Goal: Transaction & Acquisition: Download file/media

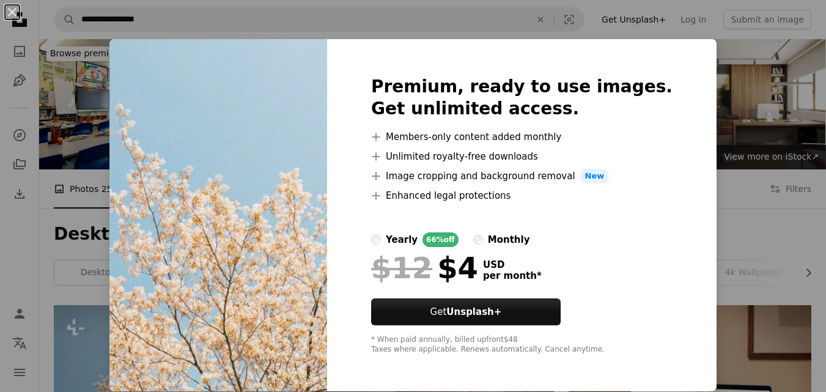
scroll to position [220, 0]
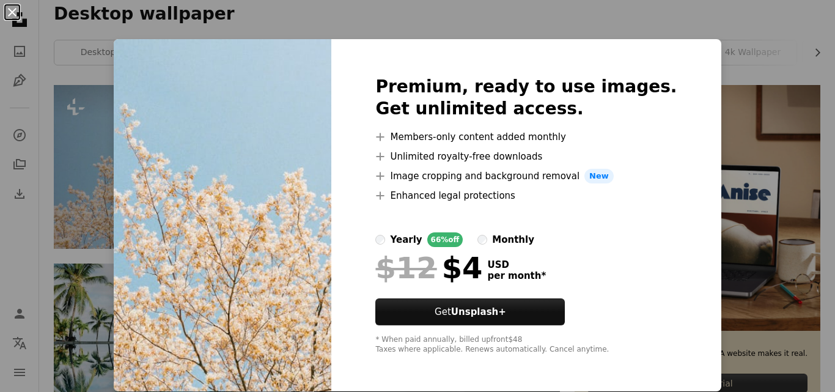
click at [15, 15] on button "An X shape" at bounding box center [12, 12] width 15 height 15
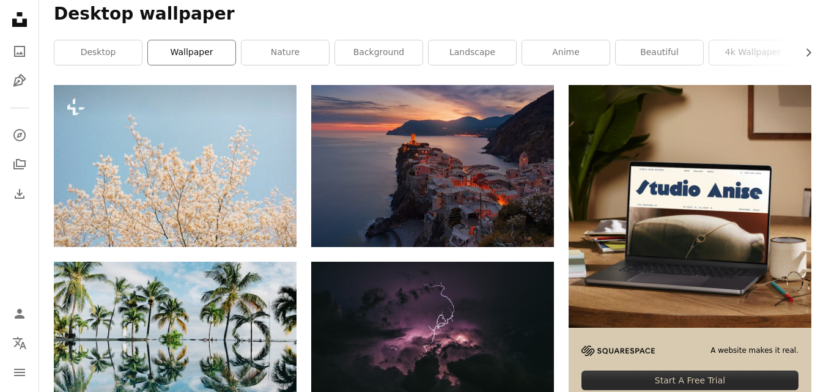
click at [198, 55] on link "wallpaper" at bounding box center [191, 52] width 87 height 24
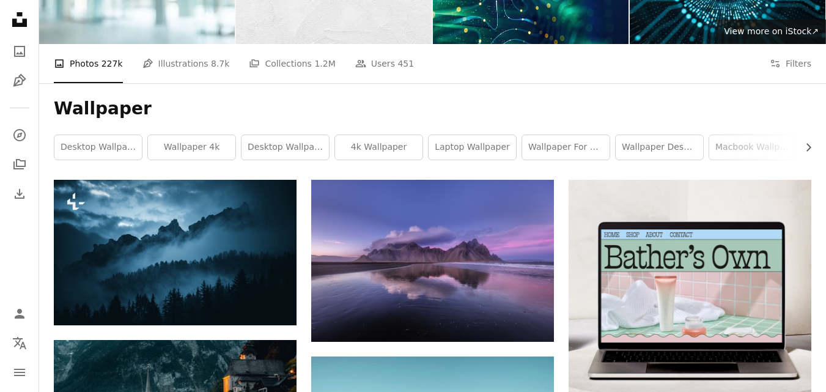
scroll to position [147, 0]
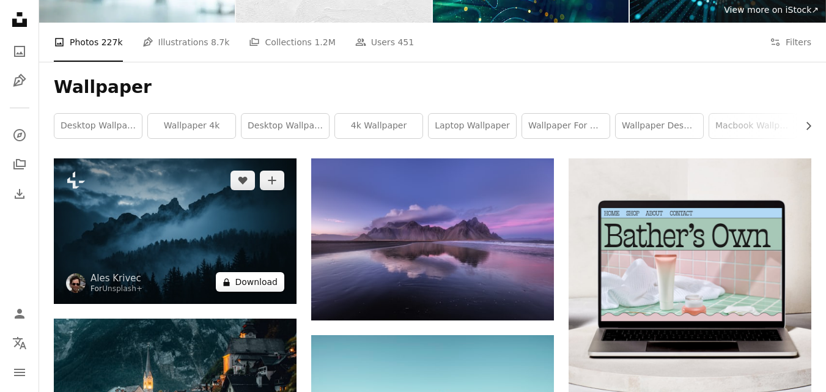
click at [253, 284] on button "A lock Download" at bounding box center [250, 282] width 68 height 20
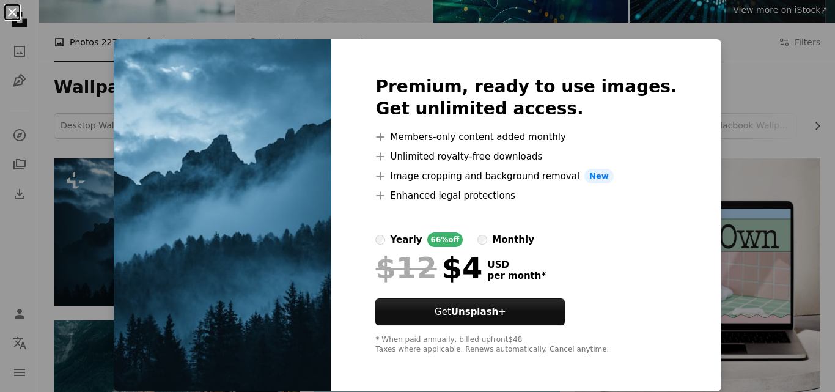
click at [13, 14] on button "An X shape" at bounding box center [12, 12] width 15 height 15
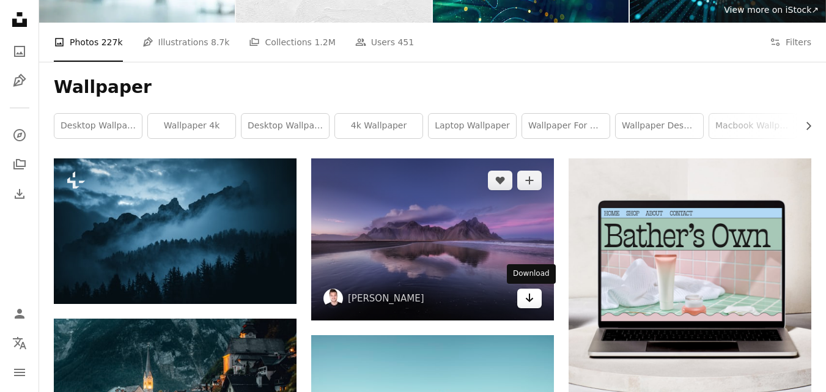
click at [532, 304] on icon "Arrow pointing down" at bounding box center [529, 297] width 10 height 15
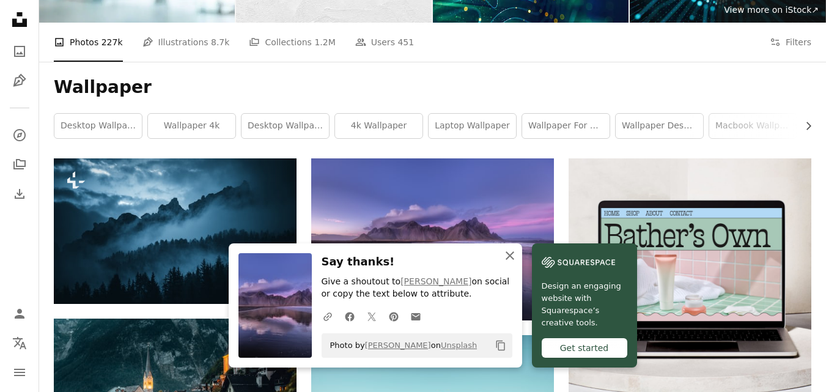
click at [511, 256] on icon "button" at bounding box center [509, 255] width 9 height 9
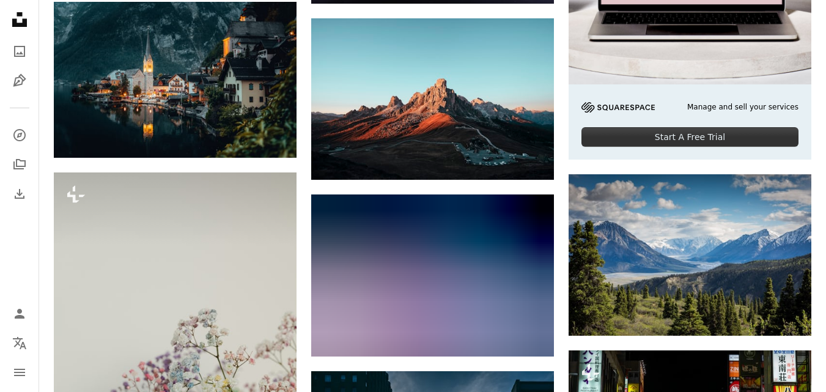
scroll to position [465, 0]
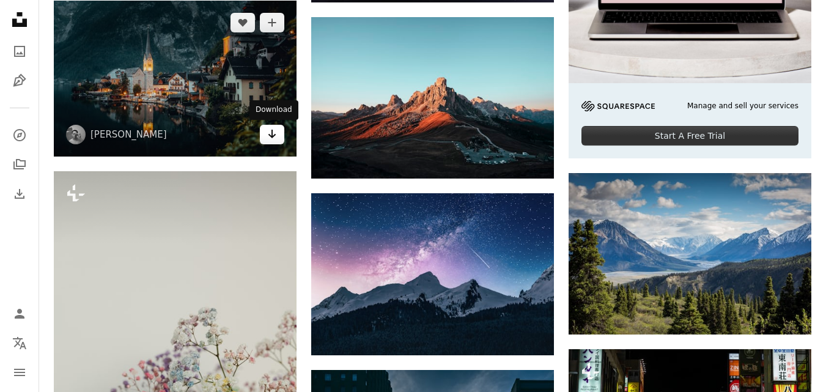
click at [268, 133] on icon "Arrow pointing down" at bounding box center [272, 134] width 10 height 15
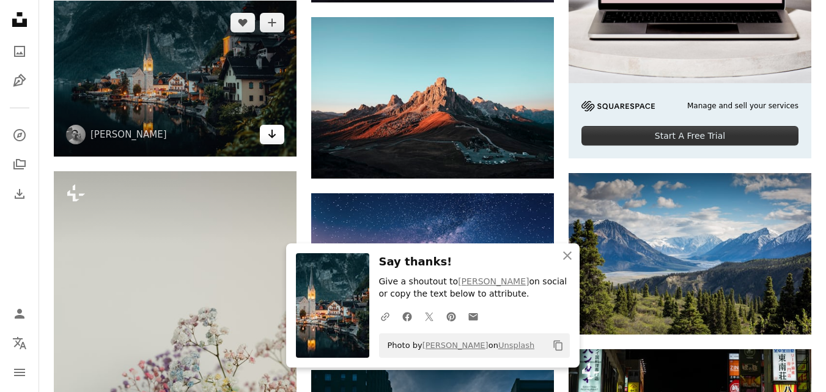
click at [268, 133] on icon "Arrow pointing down" at bounding box center [272, 134] width 10 height 15
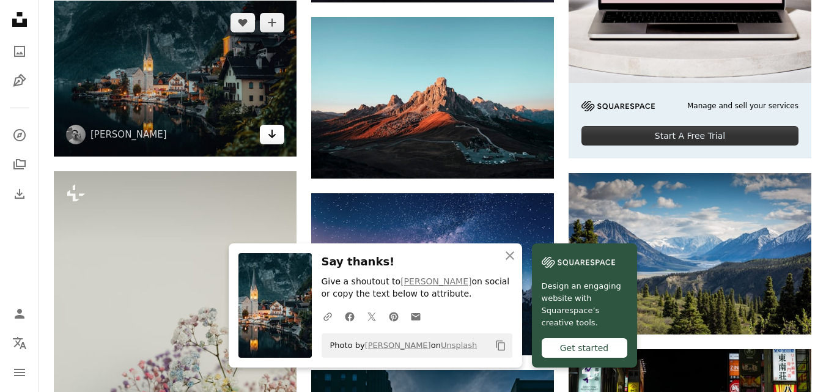
click at [268, 133] on icon "Arrow pointing down" at bounding box center [272, 134] width 10 height 15
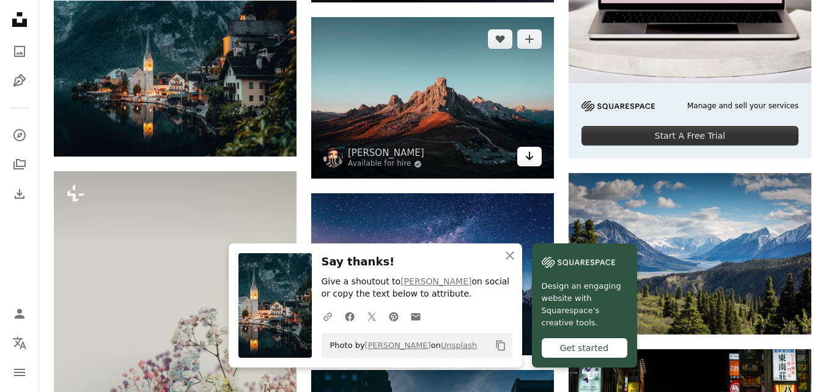
click at [525, 162] on icon "Arrow pointing down" at bounding box center [529, 156] width 10 height 15
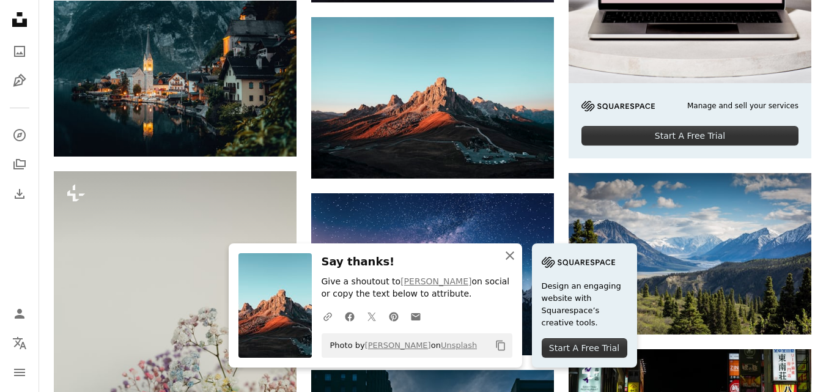
click at [505, 254] on icon "An X shape" at bounding box center [509, 255] width 15 height 15
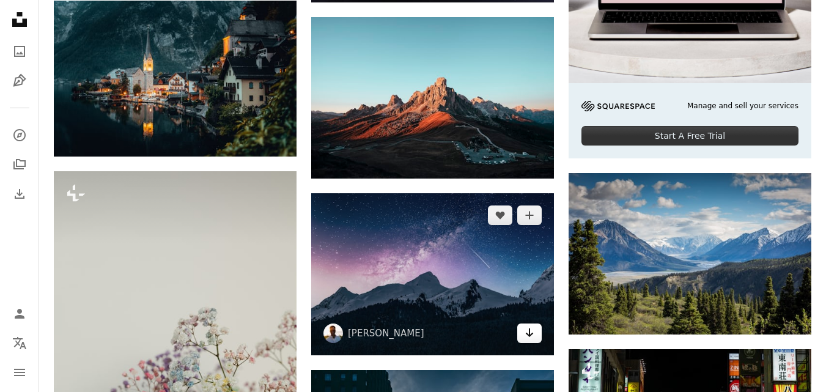
click at [529, 335] on icon "Download" at bounding box center [530, 332] width 8 height 9
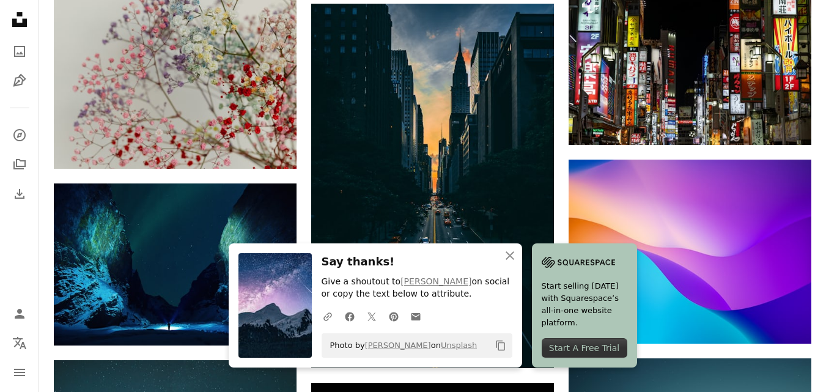
scroll to position [831, 0]
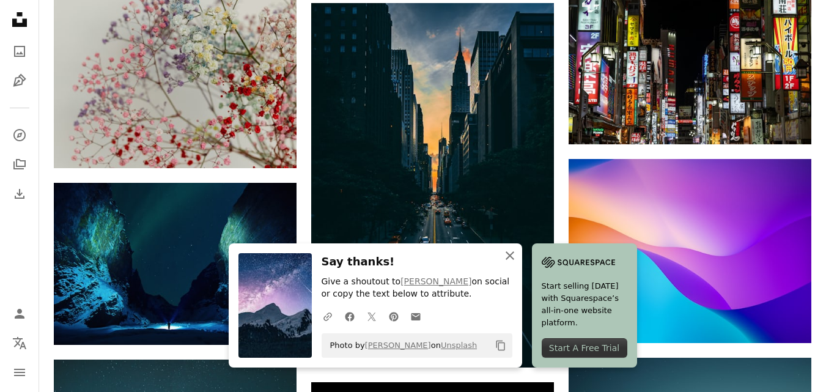
click at [507, 254] on icon "An X shape" at bounding box center [509, 255] width 15 height 15
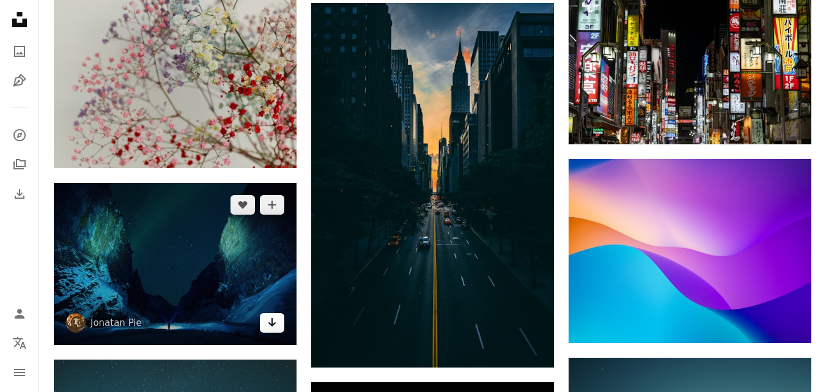
click at [270, 328] on icon "Arrow pointing down" at bounding box center [272, 322] width 10 height 15
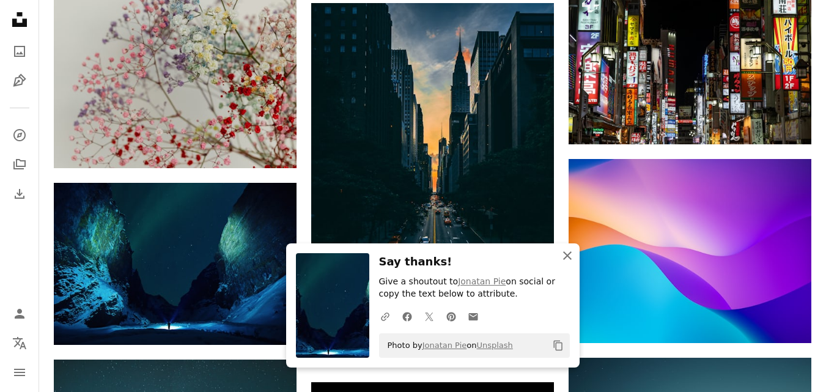
click at [567, 255] on icon "button" at bounding box center [567, 255] width 9 height 9
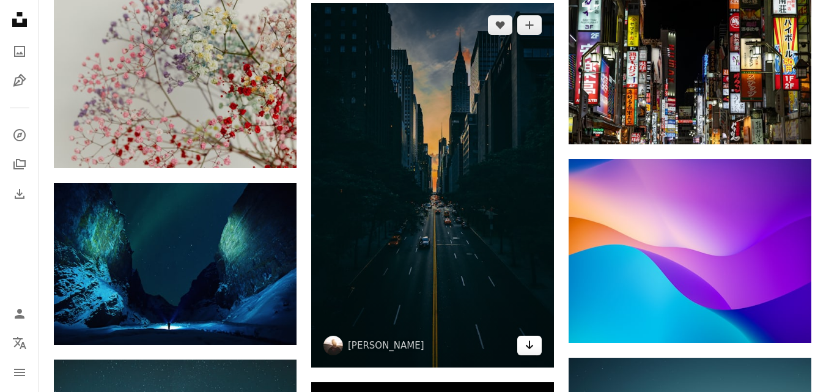
click at [529, 345] on icon "Download" at bounding box center [530, 344] width 8 height 9
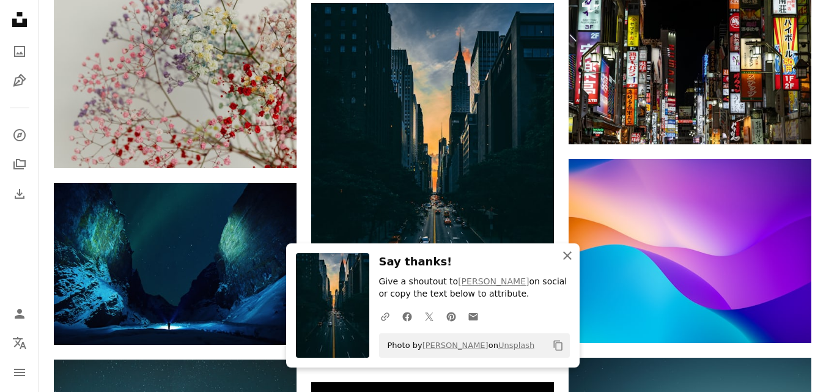
click at [568, 260] on icon "An X shape" at bounding box center [567, 255] width 15 height 15
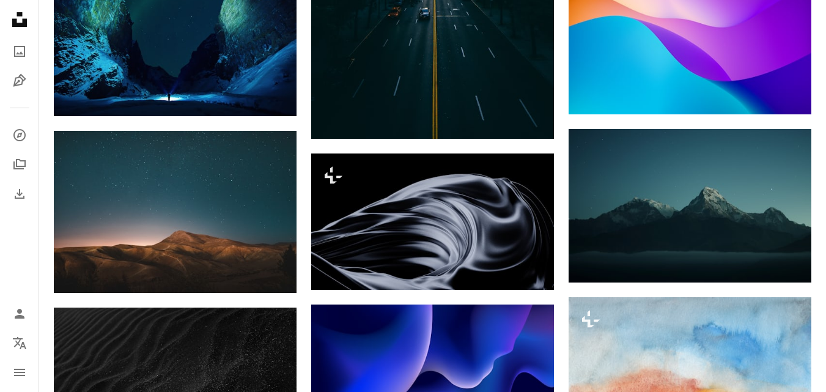
scroll to position [1076, 0]
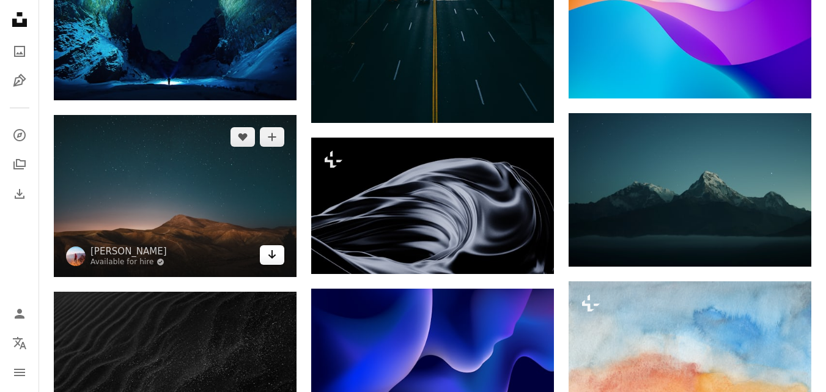
click at [275, 250] on icon "Arrow pointing down" at bounding box center [272, 254] width 10 height 15
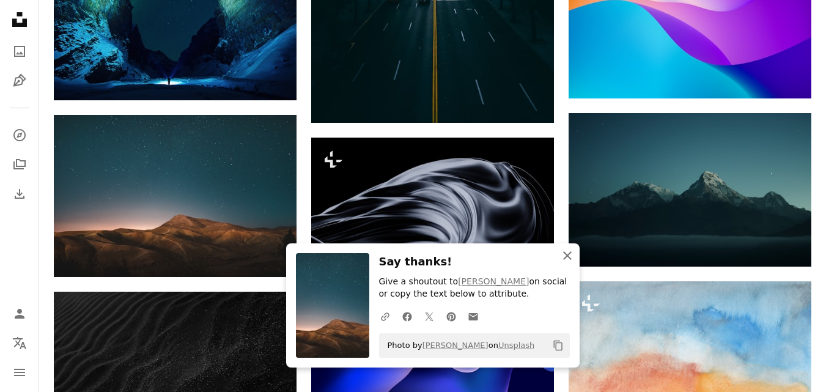
click at [565, 252] on icon "An X shape" at bounding box center [567, 255] width 15 height 15
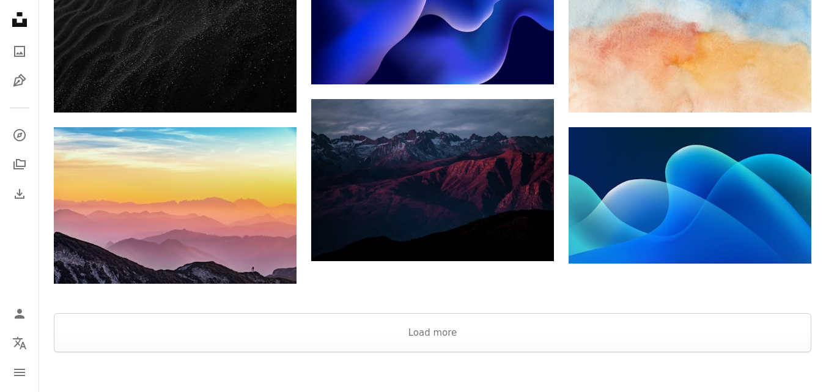
scroll to position [1418, 0]
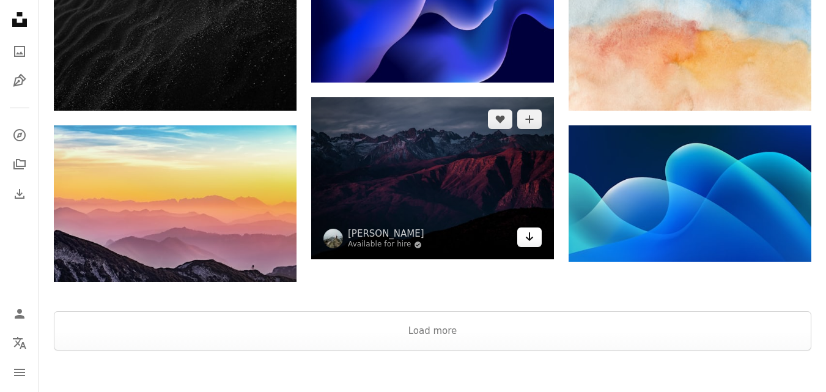
click at [531, 239] on icon "Download" at bounding box center [530, 236] width 8 height 9
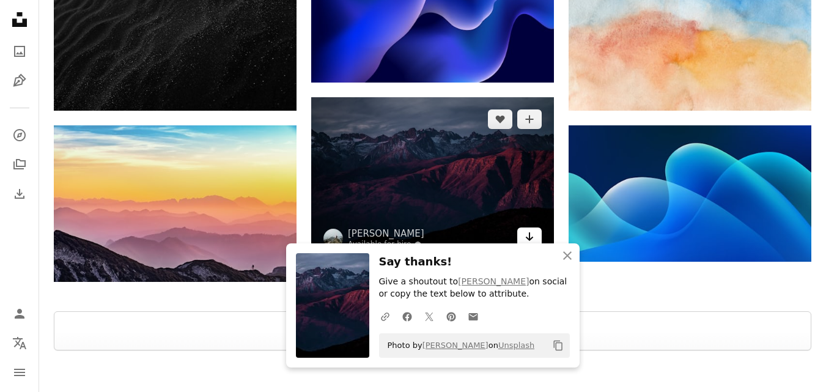
drag, startPoint x: 531, startPoint y: 239, endPoint x: 527, endPoint y: 233, distance: 6.6
click at [527, 233] on icon "Arrow pointing down" at bounding box center [529, 236] width 10 height 15
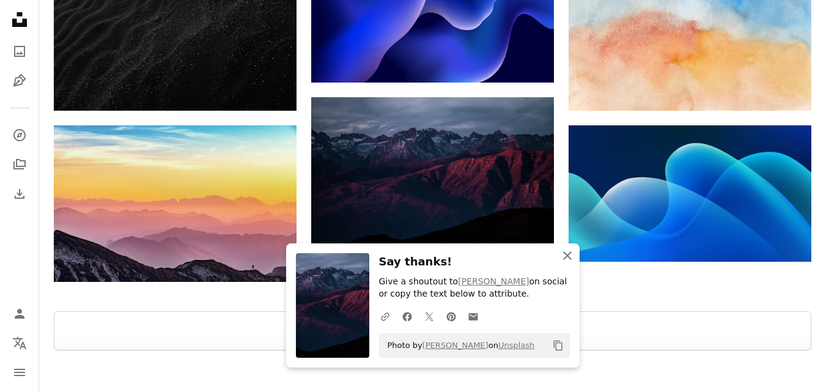
click at [570, 257] on icon "An X shape" at bounding box center [567, 255] width 15 height 15
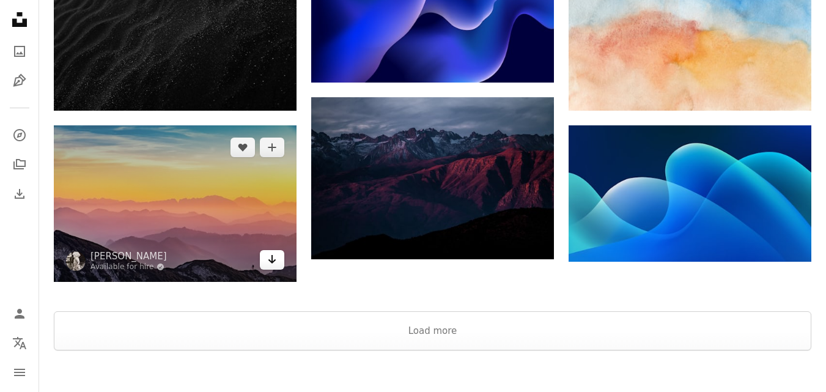
click at [273, 262] on icon "Download" at bounding box center [272, 259] width 8 height 9
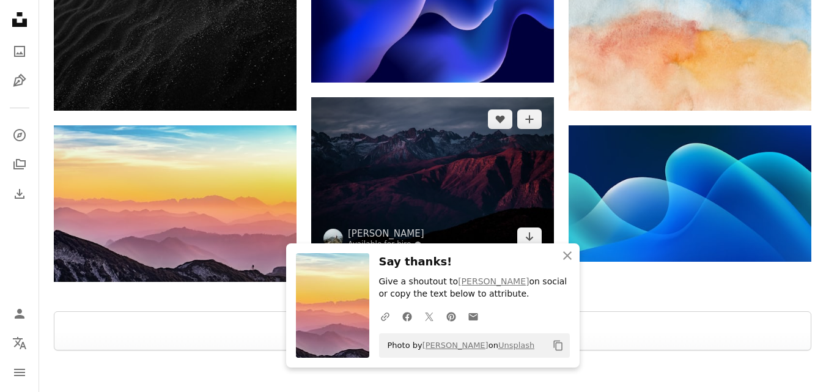
click at [377, 179] on img at bounding box center [432, 178] width 243 height 162
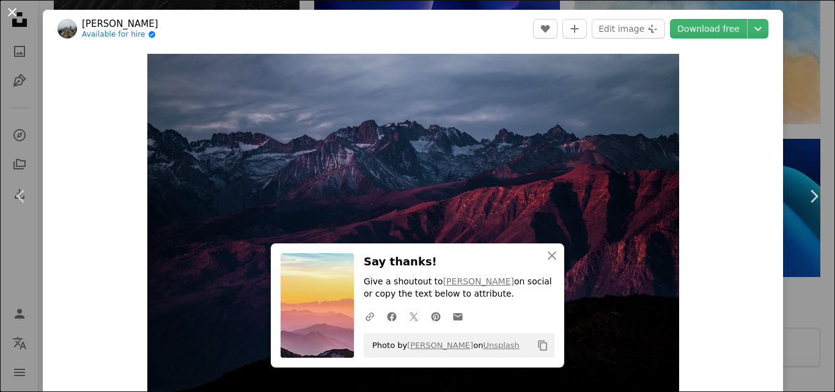
click at [20, 13] on button "An X shape" at bounding box center [12, 12] width 15 height 15
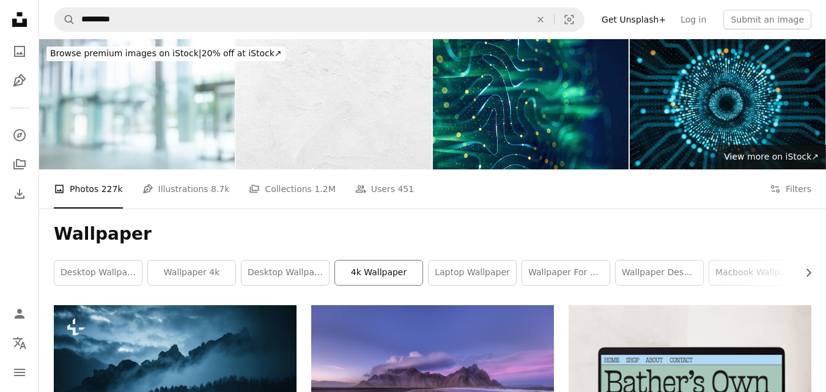
click at [392, 274] on link "4k wallpaper" at bounding box center [378, 272] width 87 height 24
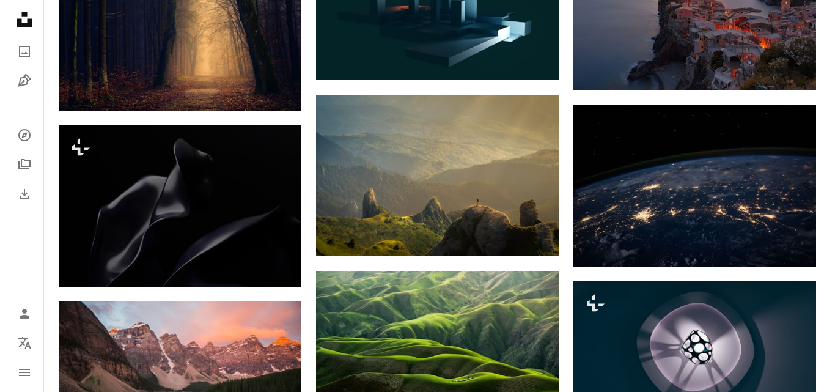
scroll to position [733, 0]
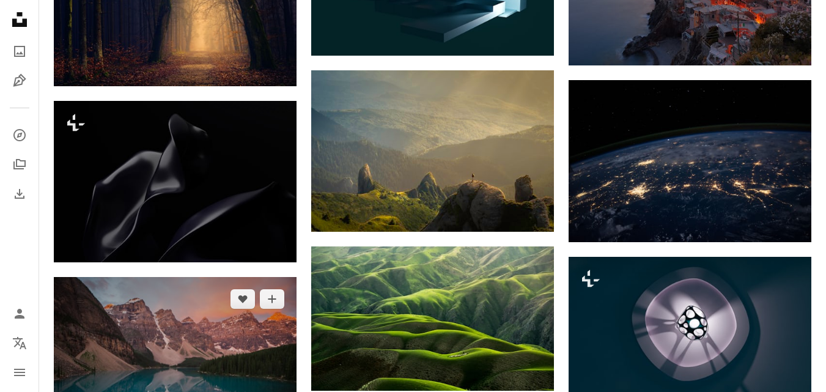
click at [248, 326] on img at bounding box center [175, 357] width 243 height 161
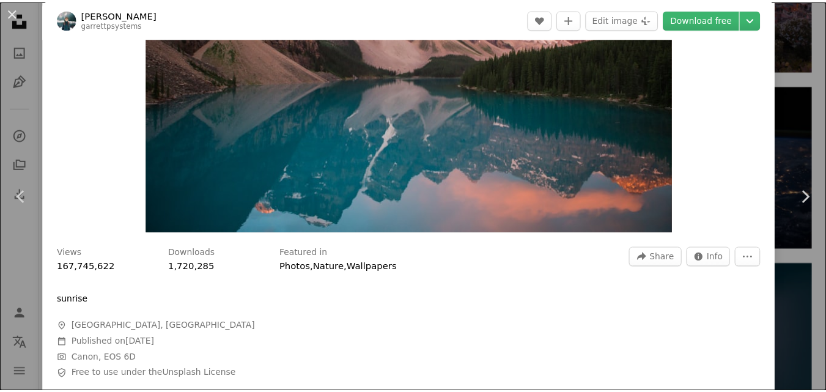
scroll to position [196, 0]
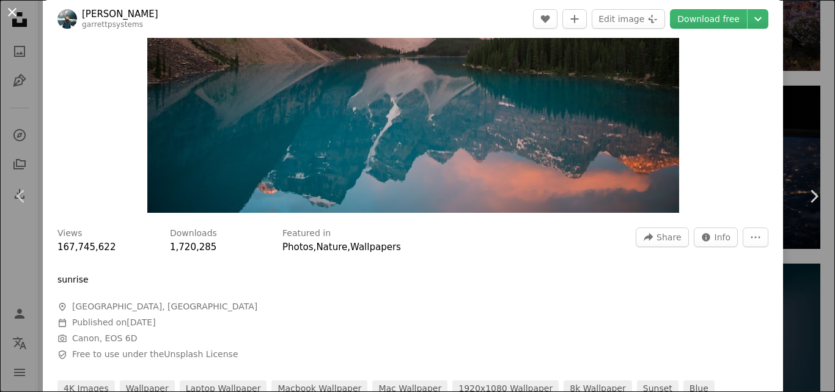
click at [10, 13] on button "An X shape" at bounding box center [12, 12] width 15 height 15
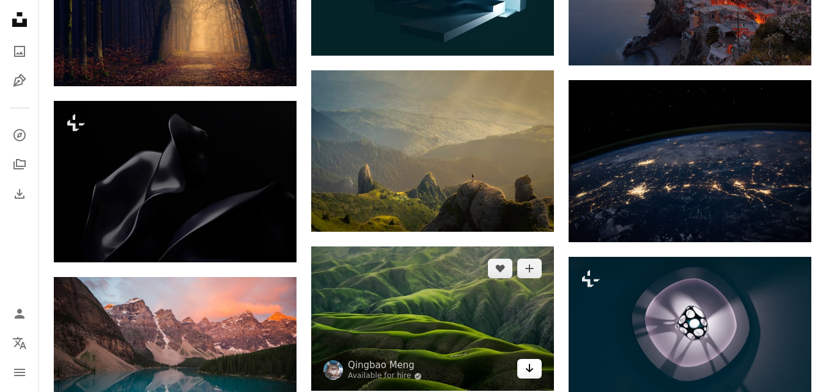
click at [527, 378] on link "Arrow pointing down" at bounding box center [529, 369] width 24 height 20
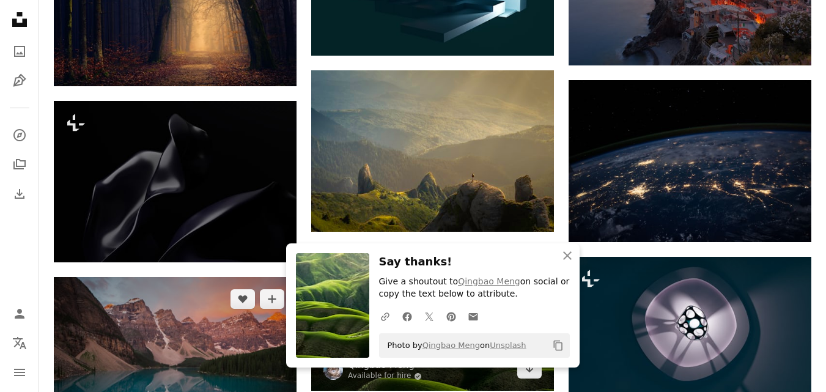
scroll to position [758, 0]
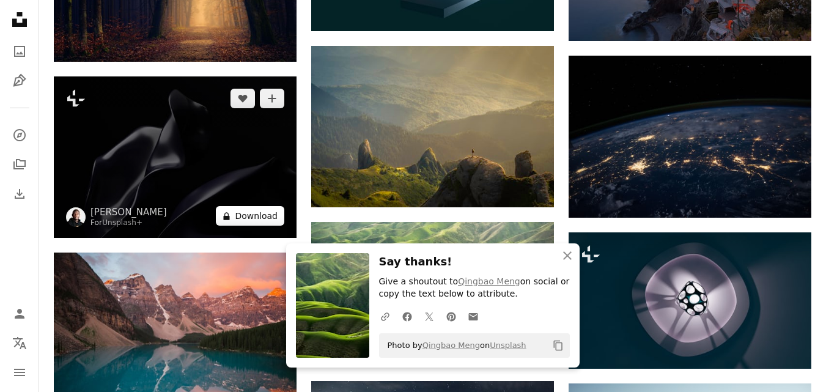
click at [251, 213] on button "A lock Download" at bounding box center [250, 216] width 68 height 20
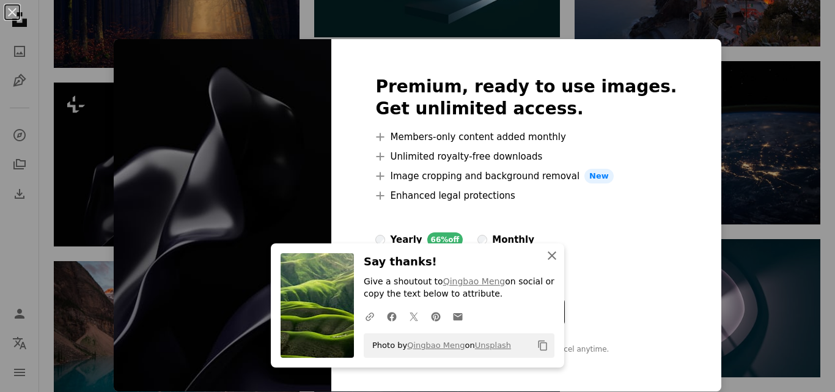
click at [548, 259] on icon "An X shape" at bounding box center [552, 255] width 15 height 15
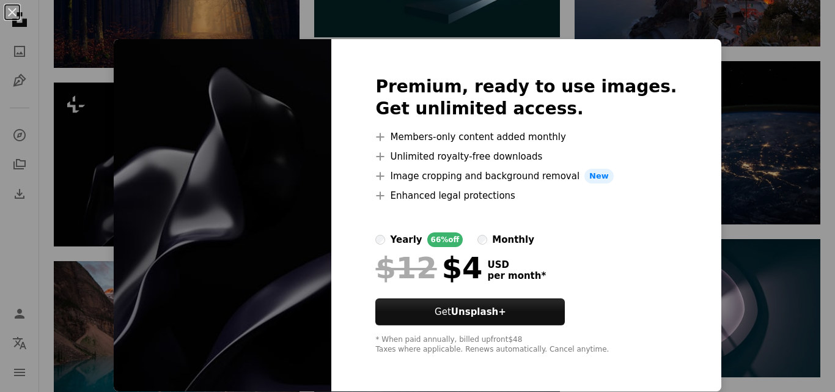
click at [135, 5] on div "An X shape Premium, ready to use images. Get unlimited access. A plus sign Memb…" at bounding box center [417, 196] width 835 height 392
